Goal: Find specific page/section: Find specific page/section

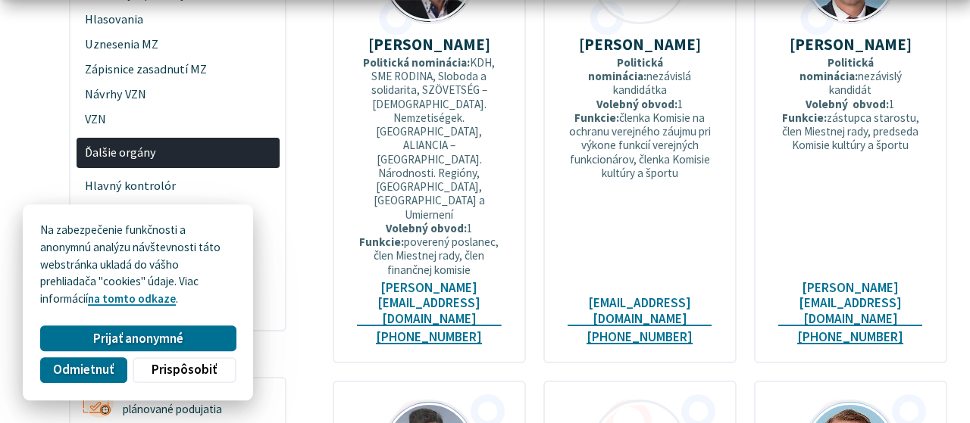
scroll to position [945, 0]
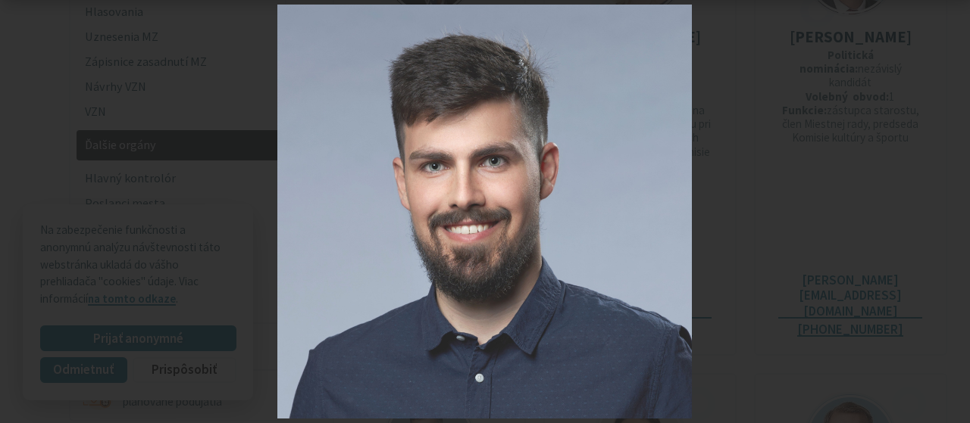
click at [957, 210] on div "7 / 12" at bounding box center [485, 211] width 970 height 423
click at [949, 208] on icon at bounding box center [951, 212] width 18 height 18
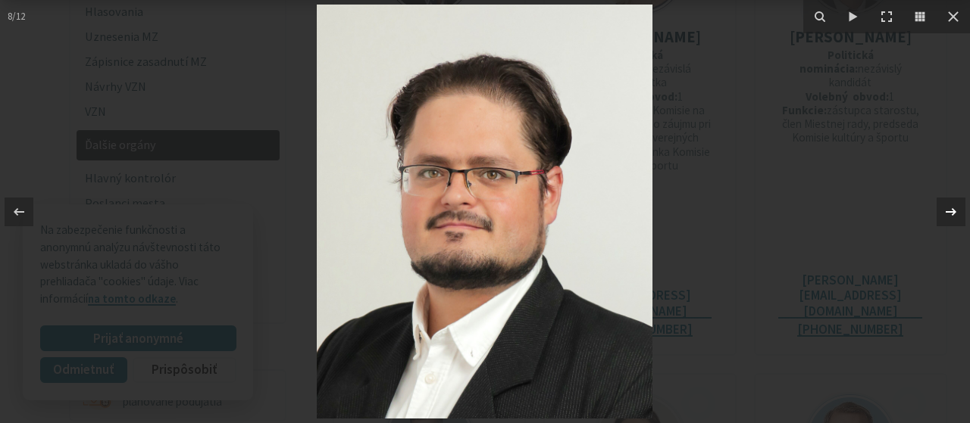
click at [949, 208] on icon at bounding box center [951, 212] width 18 height 18
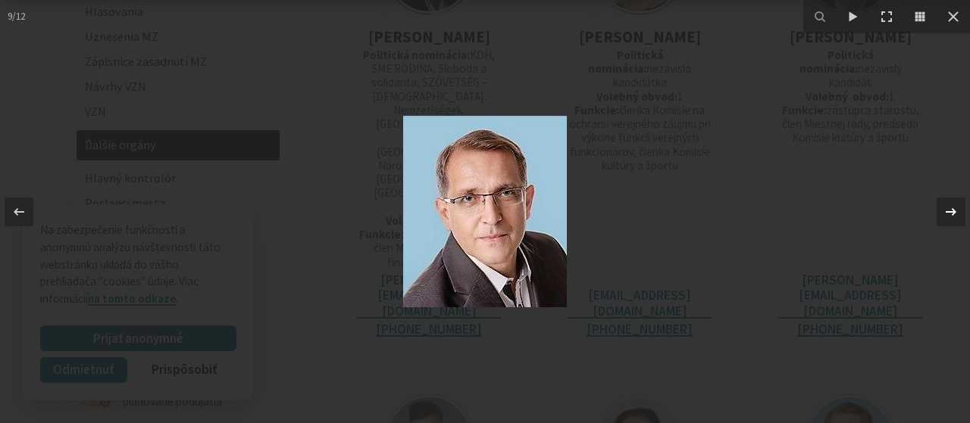
click at [949, 208] on icon at bounding box center [951, 212] width 18 height 18
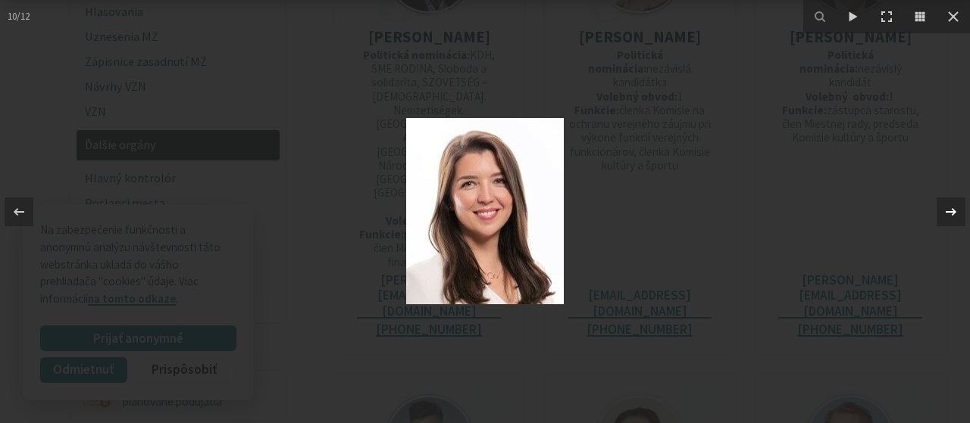
click at [949, 208] on icon at bounding box center [951, 212] width 18 height 18
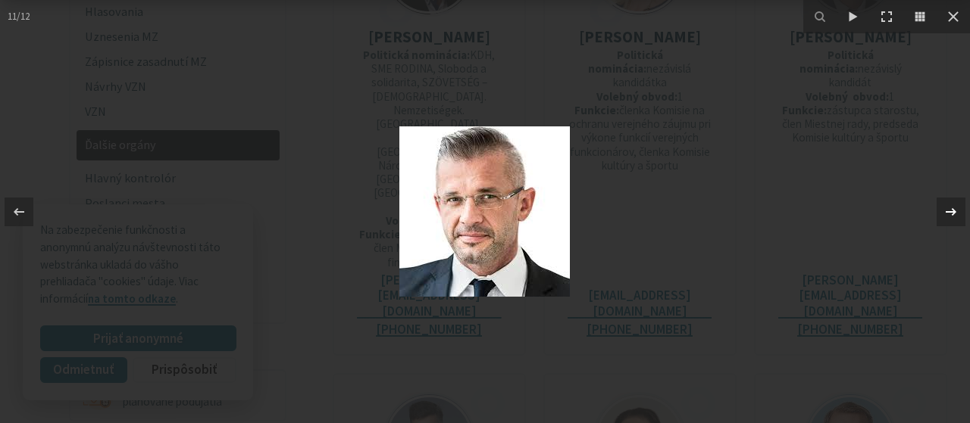
click at [949, 208] on icon at bounding box center [951, 212] width 18 height 18
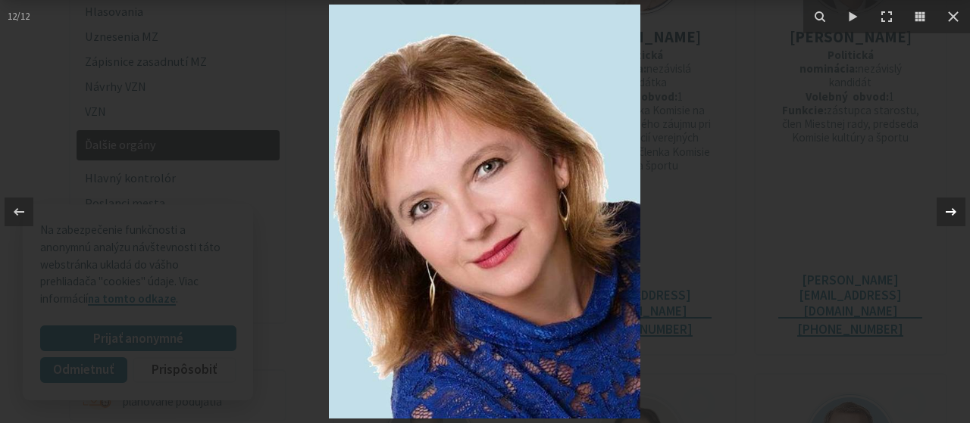
click at [949, 208] on icon at bounding box center [951, 212] width 18 height 18
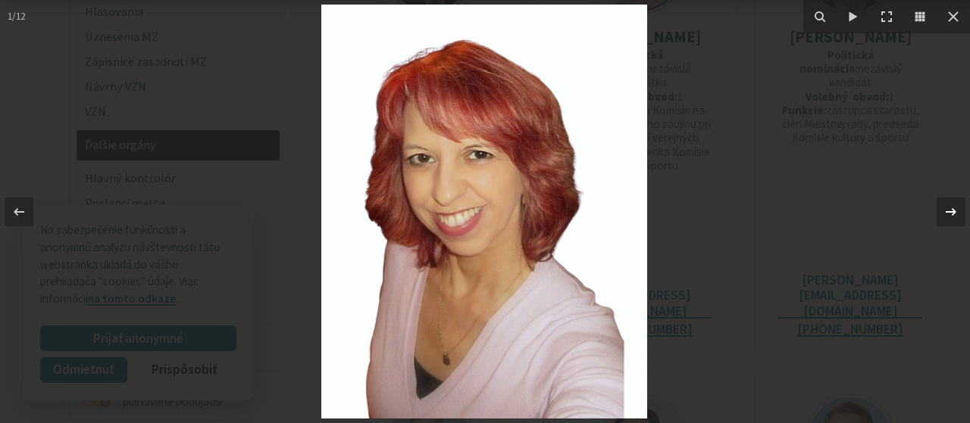
click at [949, 208] on icon at bounding box center [951, 212] width 18 height 18
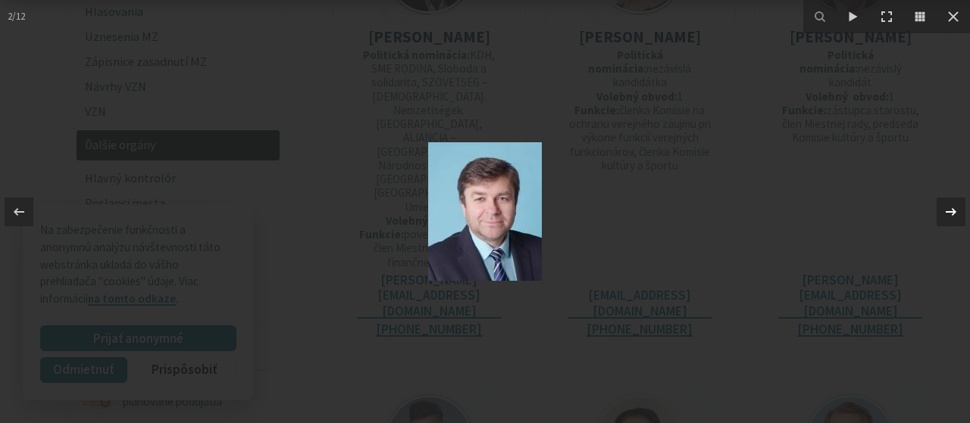
click at [949, 208] on icon at bounding box center [951, 212] width 18 height 18
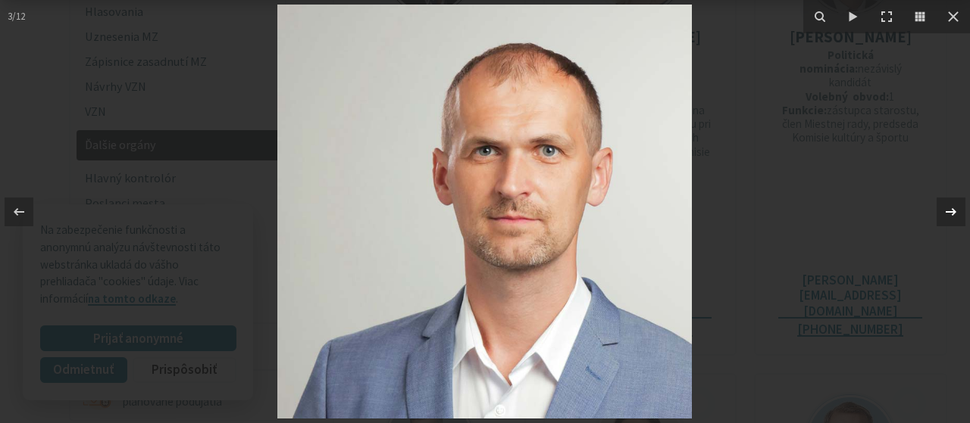
click at [949, 208] on icon at bounding box center [951, 212] width 18 height 18
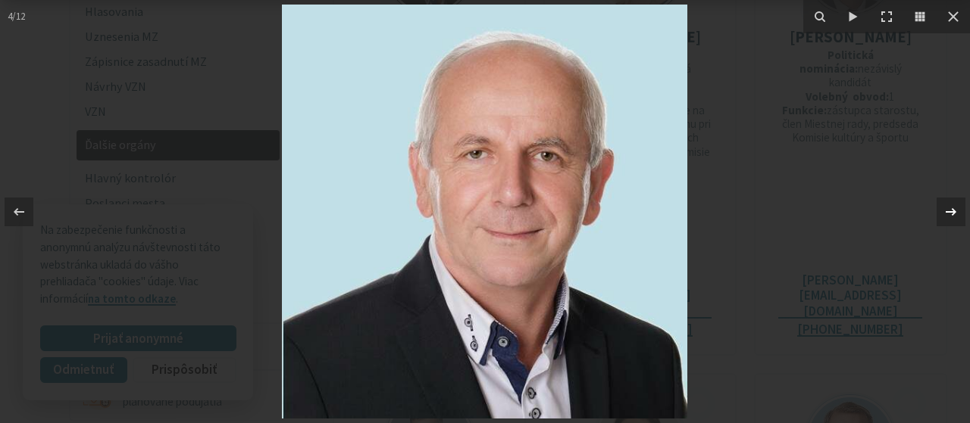
click at [949, 208] on icon at bounding box center [951, 212] width 18 height 18
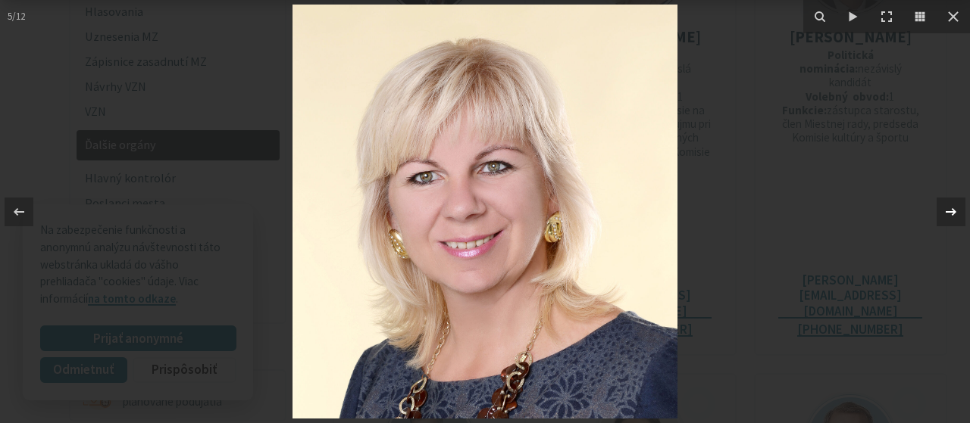
click at [949, 208] on icon at bounding box center [951, 212] width 18 height 18
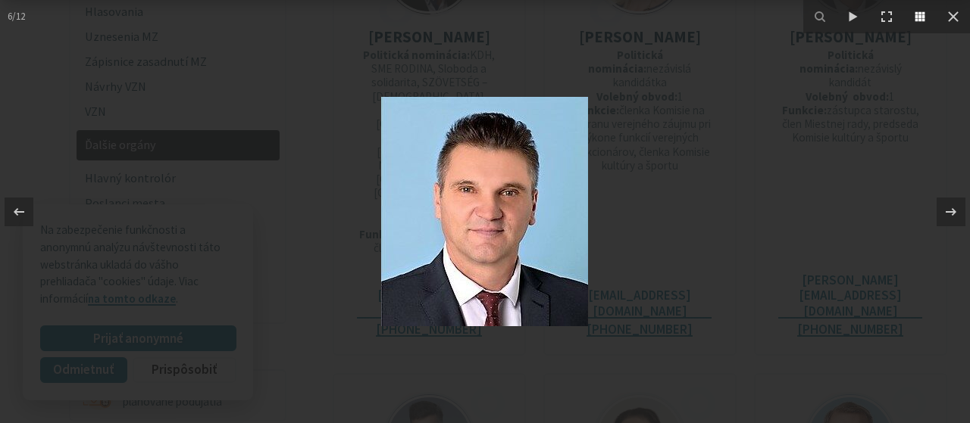
drag, startPoint x: 952, startPoint y: 22, endPoint x: 931, endPoint y: 14, distance: 22.5
click at [954, 20] on icon at bounding box center [953, 17] width 18 height 18
